Goal: Task Accomplishment & Management: Use online tool/utility

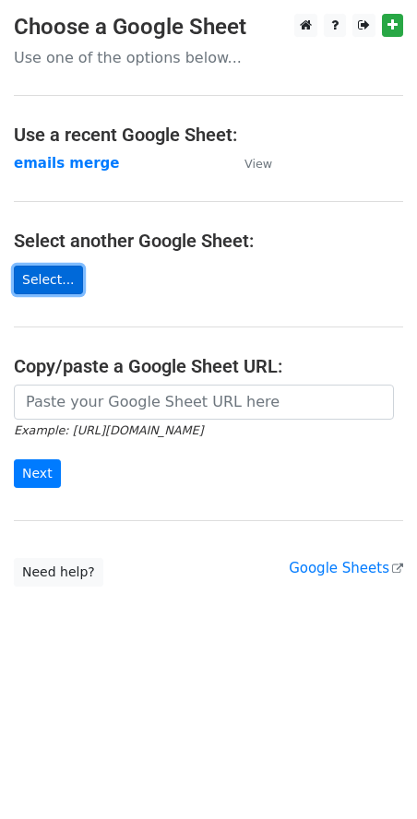
click at [42, 278] on link "Select..." at bounding box center [48, 280] width 69 height 29
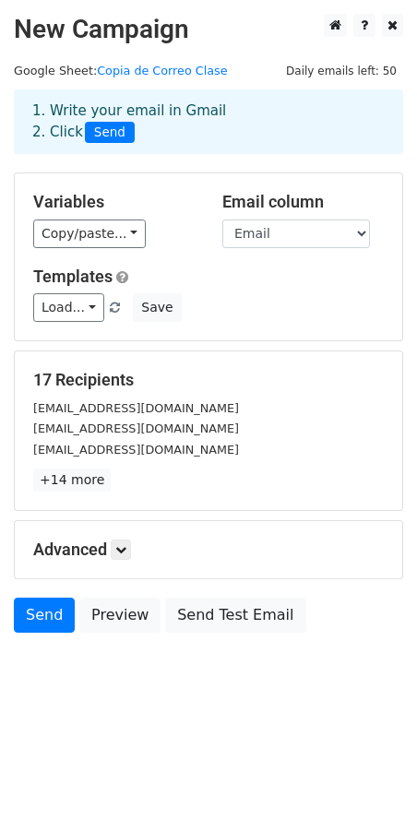
click at [226, 285] on h5 "Templates" at bounding box center [208, 277] width 351 height 20
click at [261, 235] on select "Email Nombre Población Cita Fecha Empresa Puesto Sueldo" at bounding box center [296, 234] width 148 height 29
click at [222, 220] on select "Email Nombre Población Cita Fecha Empresa Puesto Sueldo" at bounding box center [296, 234] width 148 height 29
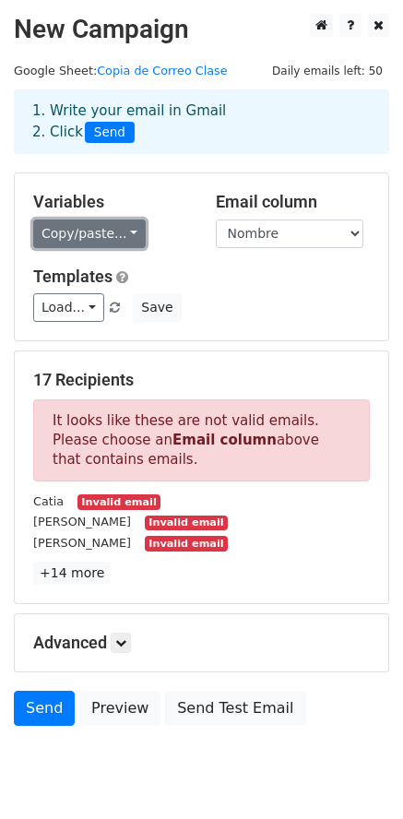
click at [93, 246] on link "Copy/paste..." at bounding box center [89, 234] width 113 height 29
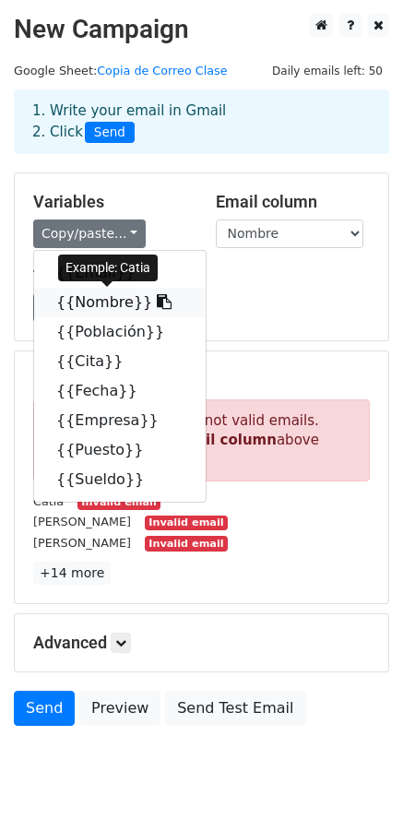
click at [94, 295] on link "{{Nombre}}" at bounding box center [120, 303] width 172 height 30
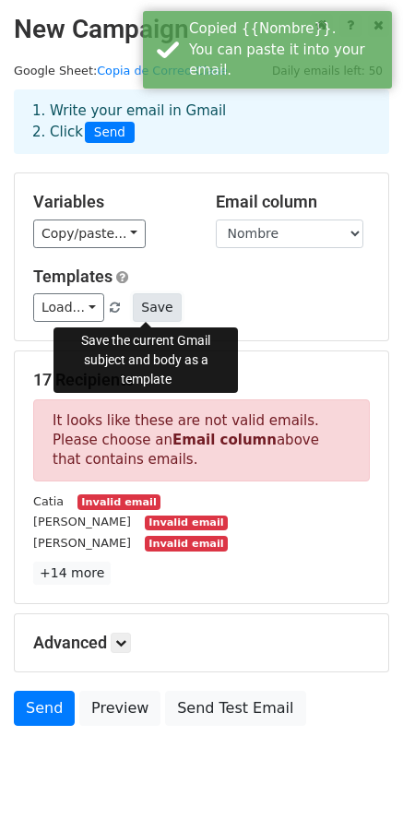
click at [144, 307] on button "Save" at bounding box center [157, 307] width 48 height 29
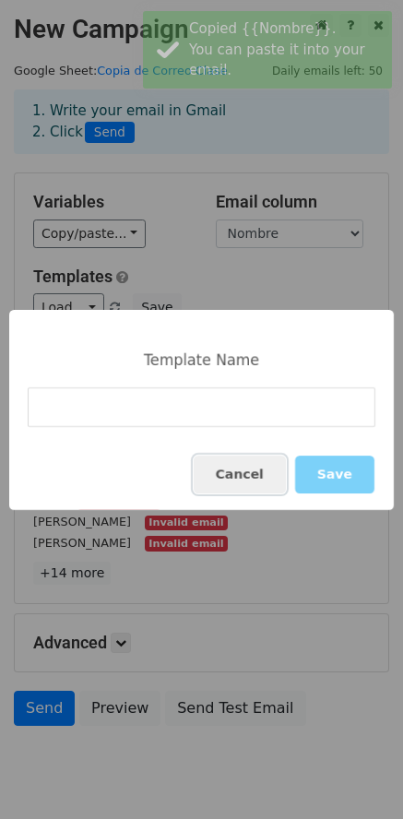
click at [271, 481] on button "Cancel" at bounding box center [240, 475] width 92 height 38
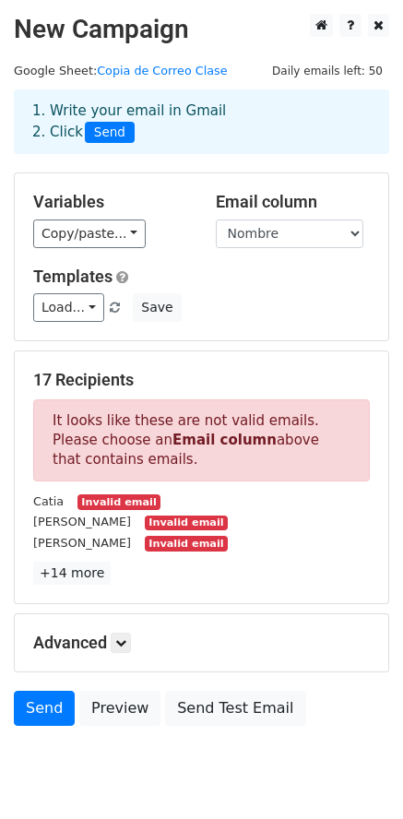
click at [263, 333] on div "Variables Copy/paste... {{Email}} {{Nombre}} {{Población}} {{Cita}} {{Fecha}} {…" at bounding box center [202, 256] width 374 height 167
click at [287, 240] on select "Email Nombre Población Cita Fecha Empresa Puesto Sueldo" at bounding box center [290, 234] width 148 height 29
click at [216, 220] on select "Email Nombre Población Cita Fecha Empresa Puesto Sueldo" at bounding box center [290, 234] width 148 height 29
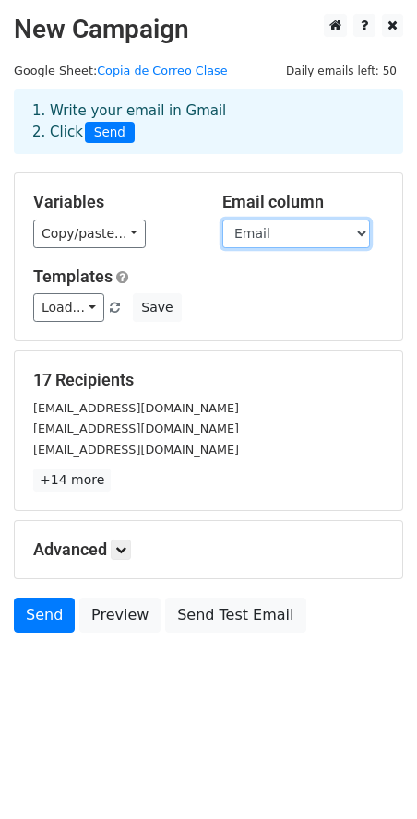
click at [283, 232] on select "Email Nombre Población Cita Fecha Empresa Puesto Sueldo" at bounding box center [296, 234] width 148 height 29
click at [222, 220] on select "Email Nombre Población Cita Fecha Empresa Puesto Sueldo" at bounding box center [296, 234] width 148 height 29
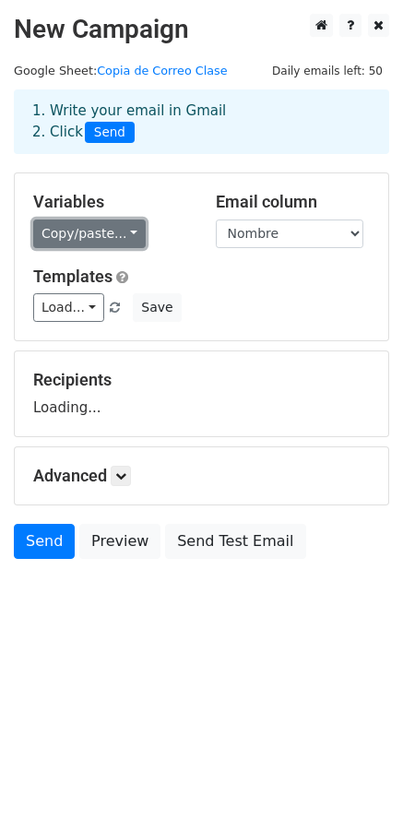
click at [72, 225] on link "Copy/paste..." at bounding box center [89, 234] width 113 height 29
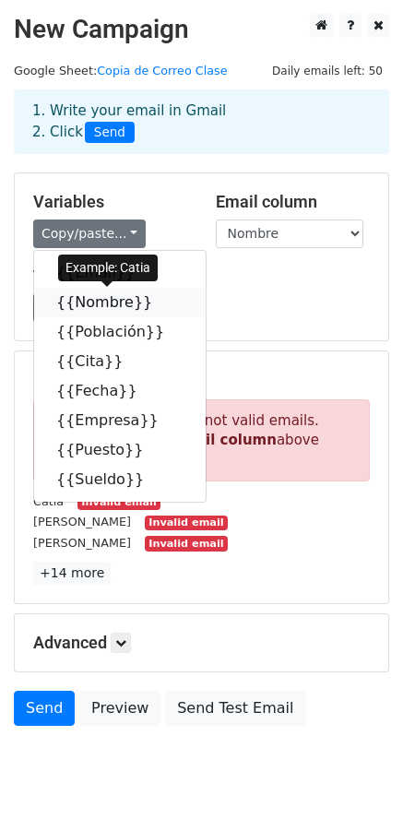
click at [69, 295] on link "{{Nombre}}" at bounding box center [120, 303] width 172 height 30
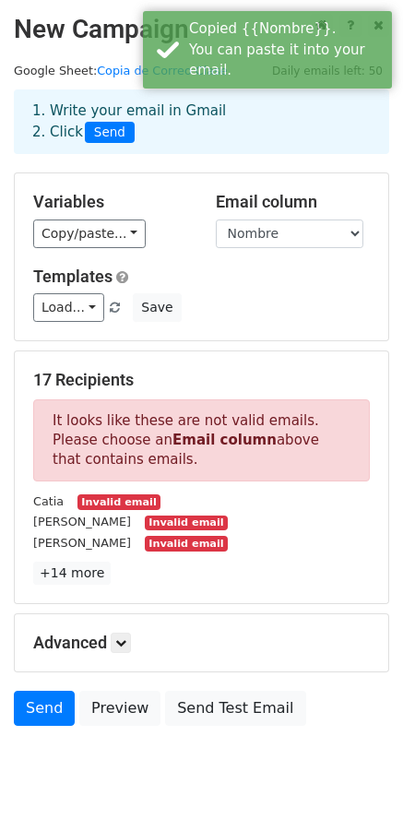
click at [303, 280] on h5 "Templates" at bounding box center [201, 277] width 337 height 20
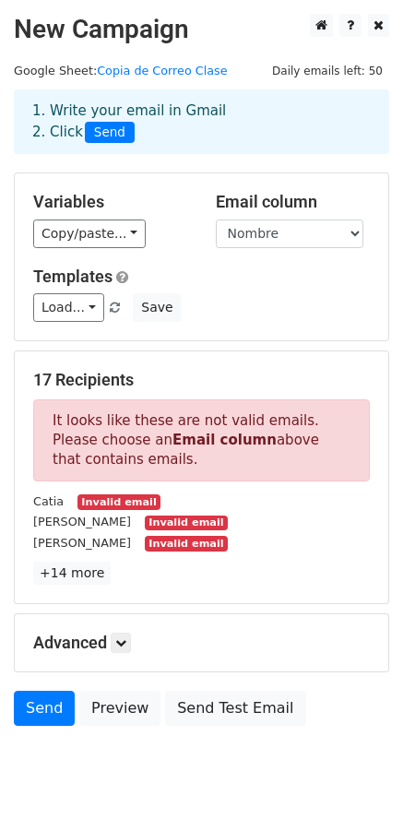
click at [208, 280] on h5 "Templates" at bounding box center [201, 277] width 337 height 20
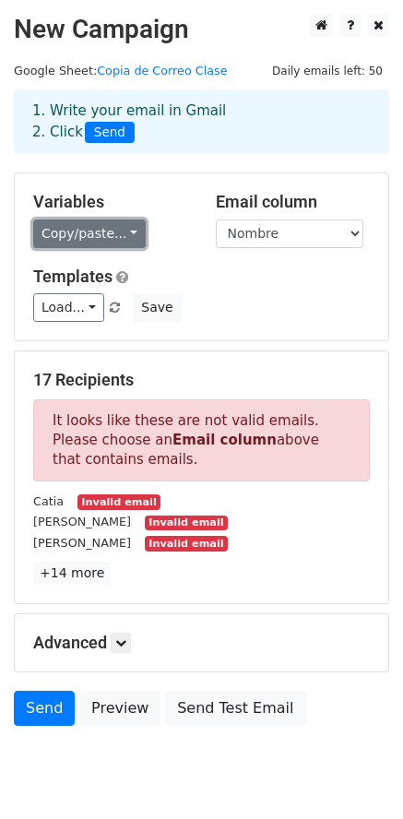
click at [102, 232] on link "Copy/paste..." at bounding box center [89, 234] width 113 height 29
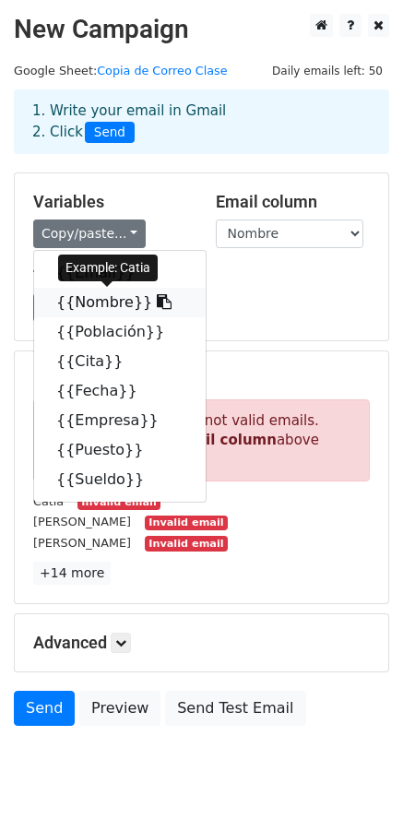
click at [157, 303] on icon at bounding box center [164, 301] width 15 height 15
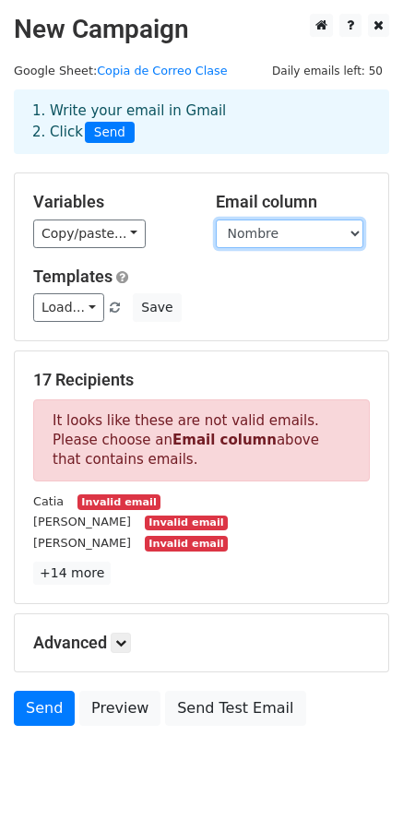
click at [275, 233] on select "Email Nombre Población Cita Fecha Empresa Puesto Sueldo" at bounding box center [290, 234] width 148 height 29
click at [216, 220] on select "Email Nombre Población Cita Fecha Empresa Puesto Sueldo" at bounding box center [290, 234] width 148 height 29
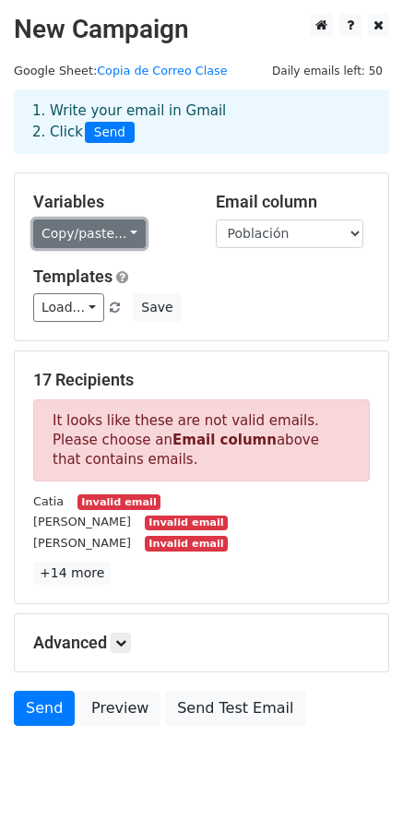
click at [115, 231] on link "Copy/paste..." at bounding box center [89, 234] width 113 height 29
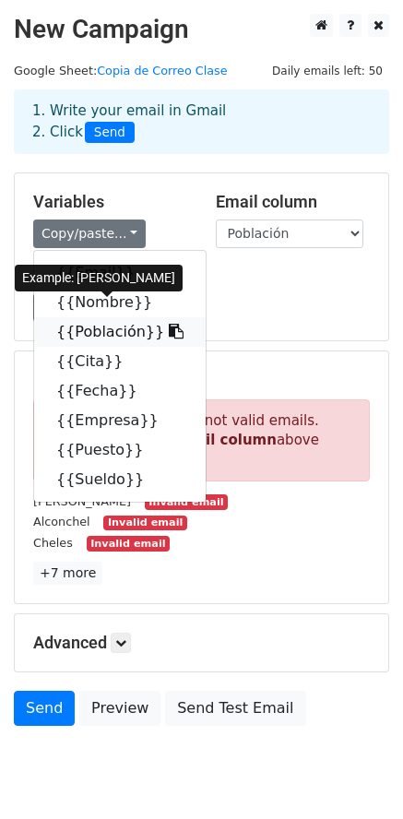
click at [107, 339] on link "{{Población}}" at bounding box center [120, 332] width 172 height 30
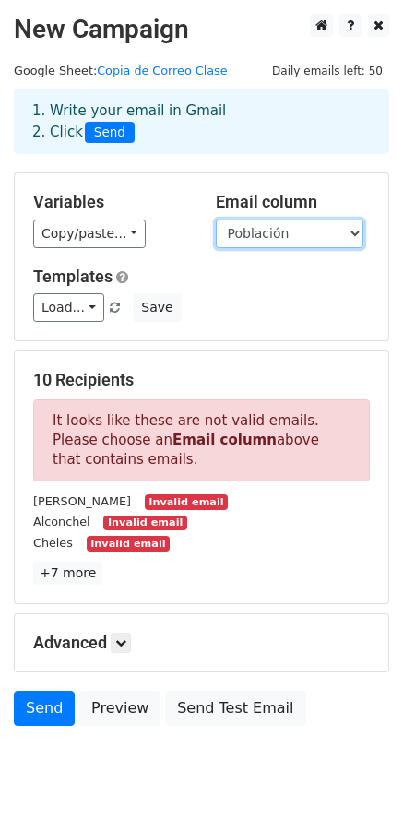
click at [328, 244] on select "Email Nombre Población Cita Fecha Empresa Puesto Sueldo" at bounding box center [290, 234] width 148 height 29
click at [216, 220] on select "Email Nombre Población Cita Fecha Empresa Puesto Sueldo" at bounding box center [290, 234] width 148 height 29
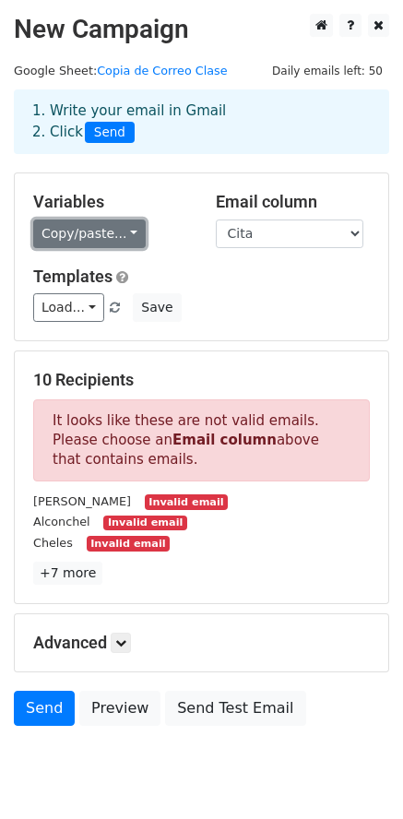
click at [82, 239] on link "Copy/paste..." at bounding box center [89, 234] width 113 height 29
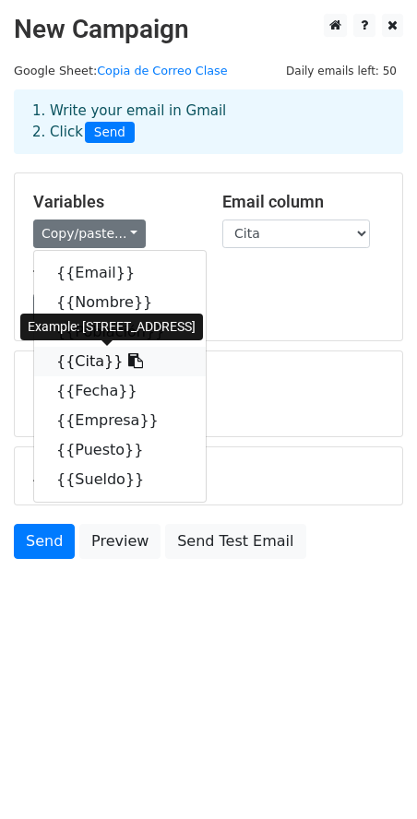
click at [84, 365] on link "{{Cita}}" at bounding box center [120, 362] width 172 height 30
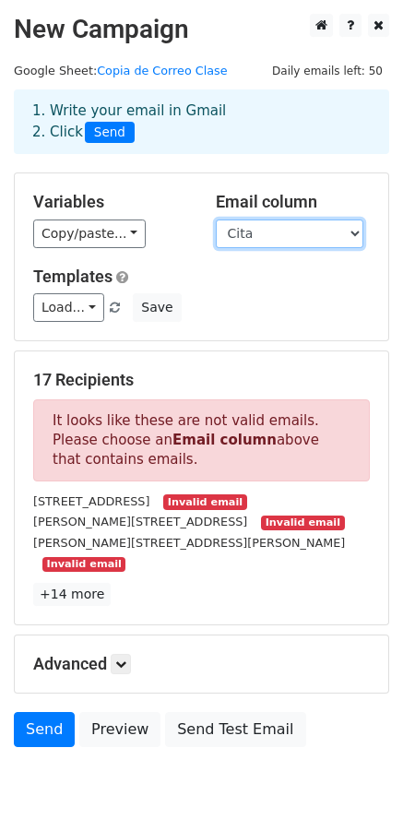
click at [294, 232] on select "Email Nombre Población Cita Fecha Empresa Puesto Sueldo" at bounding box center [290, 234] width 148 height 29
click at [216, 220] on select "Email Nombre Población Cita Fecha Empresa Puesto Sueldo" at bounding box center [290, 234] width 148 height 29
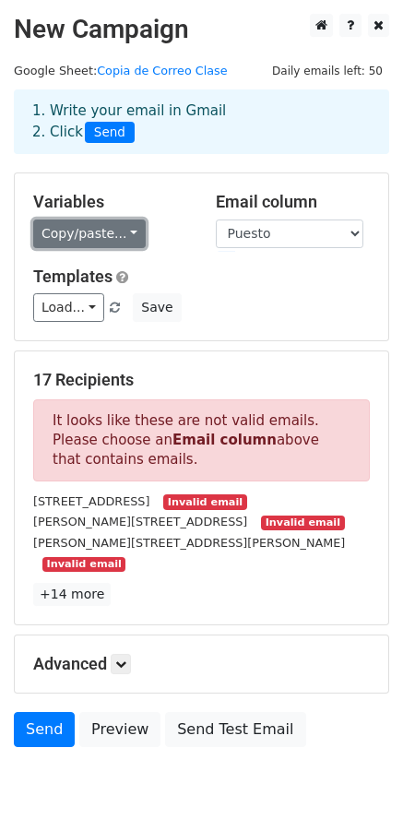
click at [119, 235] on link "Copy/paste..." at bounding box center [89, 234] width 113 height 29
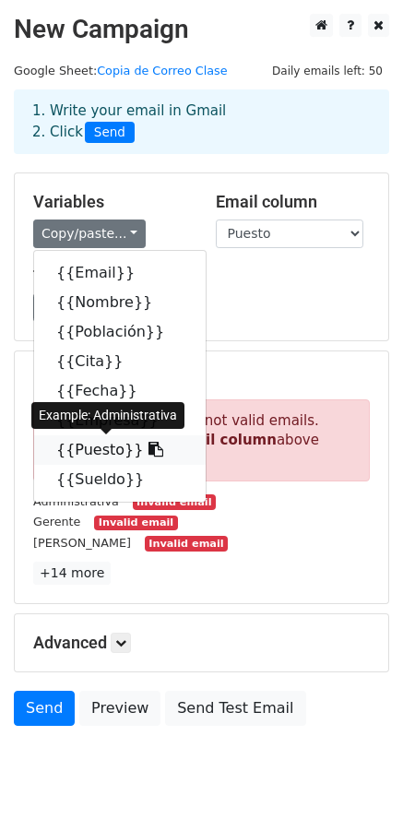
click at [86, 460] on link "{{Puesto}}" at bounding box center [120, 450] width 172 height 30
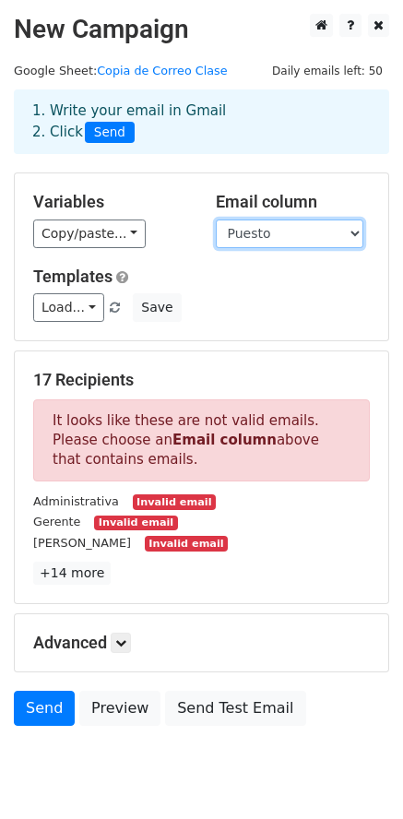
click at [239, 239] on select "Email Nombre Población Cita Fecha Empresa Puesto Sueldo" at bounding box center [290, 234] width 148 height 29
click at [216, 220] on select "Email Nombre Población Cita Fecha Empresa Puesto Sueldo" at bounding box center [290, 234] width 148 height 29
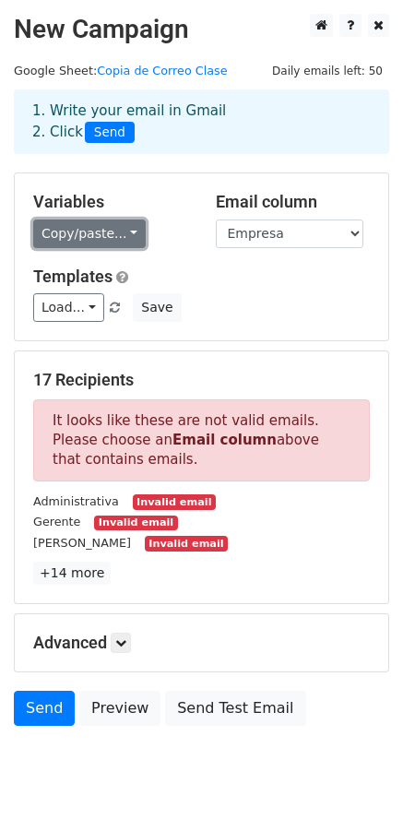
click at [117, 243] on link "Copy/paste..." at bounding box center [89, 234] width 113 height 29
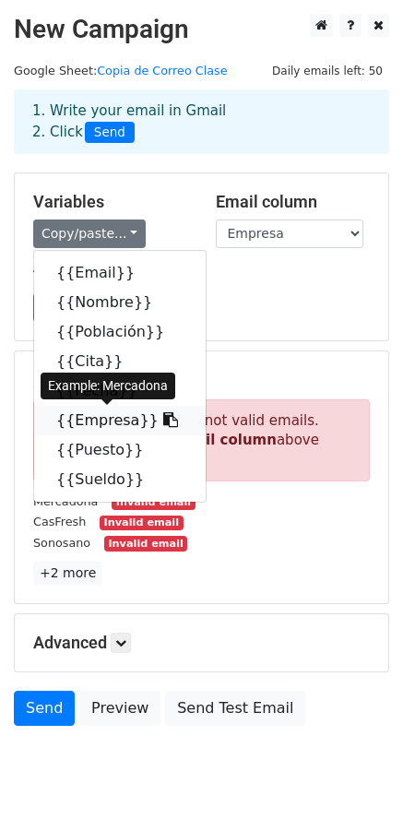
click at [94, 423] on link "{{Empresa}}" at bounding box center [120, 421] width 172 height 30
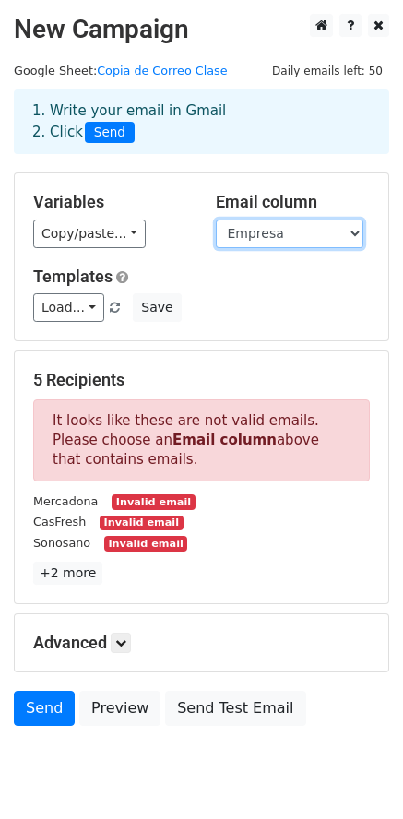
click at [238, 233] on select "Email Nombre Población Cita Fecha Empresa Puesto Sueldo" at bounding box center [290, 234] width 148 height 29
click at [216, 220] on select "Email Nombre Población Cita Fecha Empresa Puesto Sueldo" at bounding box center [290, 234] width 148 height 29
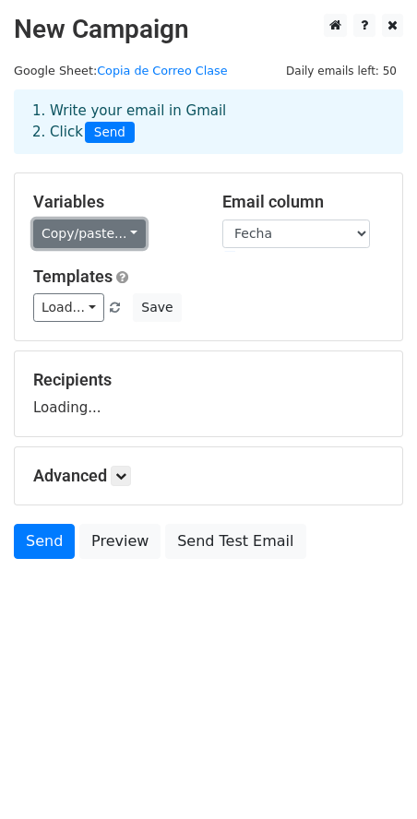
click at [124, 240] on link "Copy/paste..." at bounding box center [89, 234] width 113 height 29
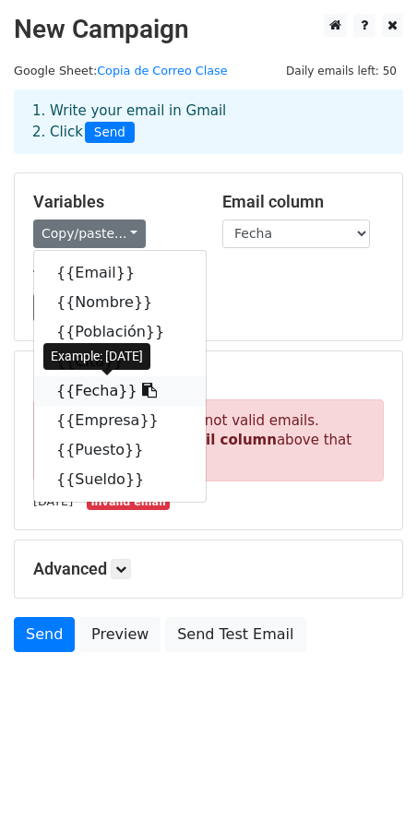
click at [77, 392] on link "{{Fecha}}" at bounding box center [120, 391] width 172 height 30
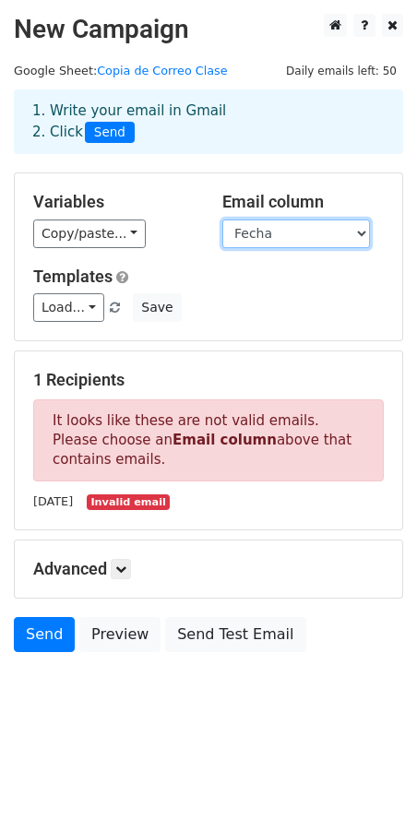
click at [294, 238] on select "Email Nombre Población Cita Fecha Empresa Puesto Sueldo" at bounding box center [296, 234] width 148 height 29
click at [222, 220] on select "Email Nombre Población Cita Fecha Empresa Puesto Sueldo" at bounding box center [296, 234] width 148 height 29
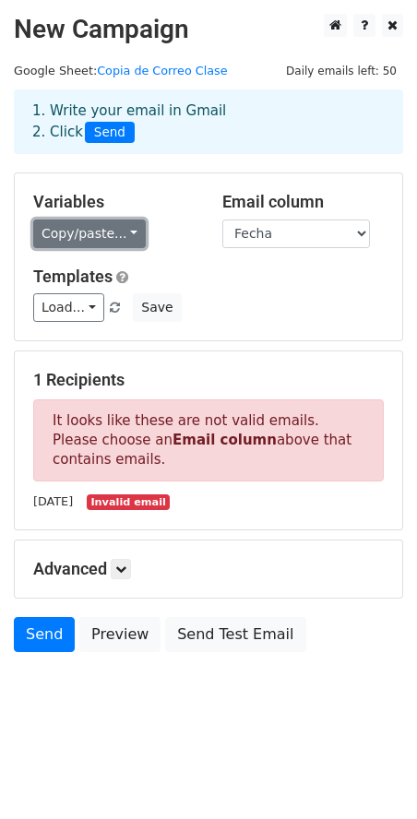
click at [107, 231] on link "Copy/paste..." at bounding box center [89, 234] width 113 height 29
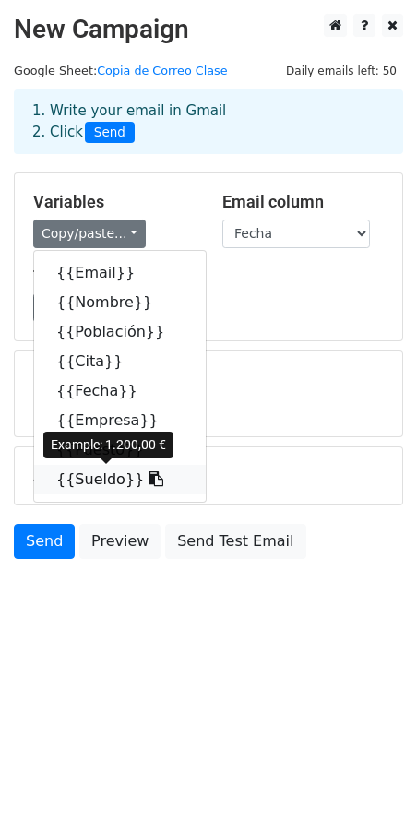
click at [92, 484] on link "{{Sueldo}}" at bounding box center [120, 480] width 172 height 30
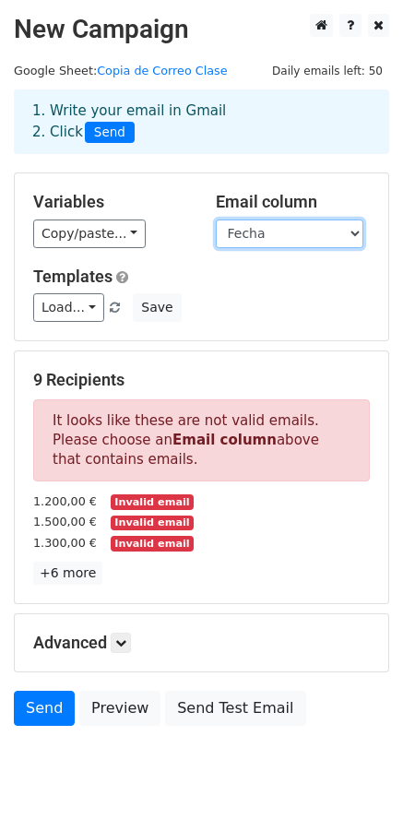
click at [287, 229] on select "Email Nombre Población Cita Fecha Empresa Puesto Sueldo" at bounding box center [290, 234] width 148 height 29
select select "Email"
click at [216, 220] on select "Email Nombre Población Cita Fecha Empresa Puesto Sueldo" at bounding box center [290, 234] width 148 height 29
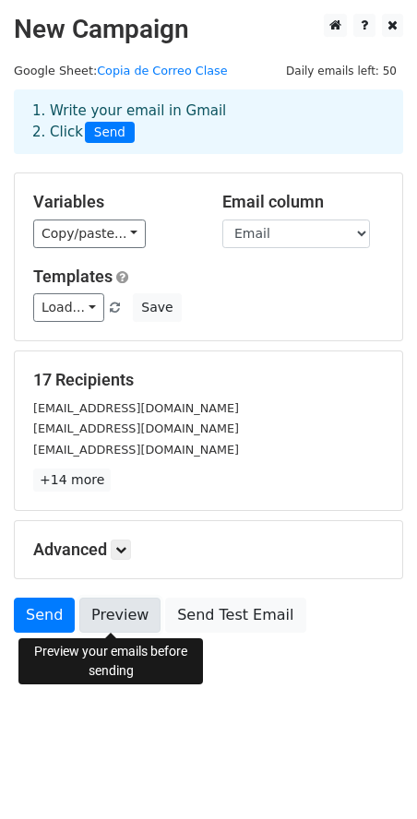
click at [116, 615] on link "Preview" at bounding box center [119, 615] width 81 height 35
